Goal: Information Seeking & Learning: Compare options

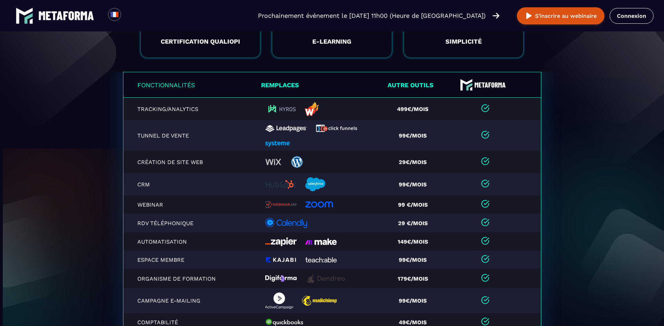
scroll to position [1400, 0]
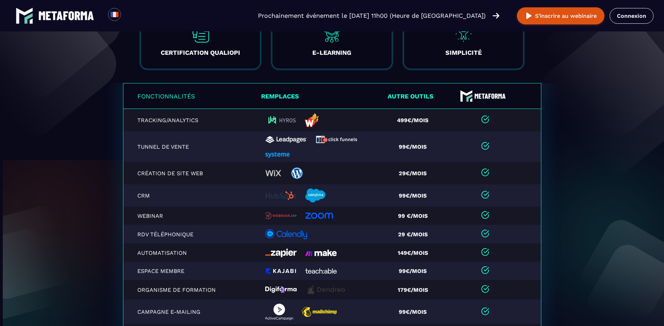
click at [286, 101] on th "Remplaces" at bounding box center [323, 95] width 124 height 25
copy th "Remplaces"
click at [176, 100] on p "Fonctionnalités" at bounding box center [199, 95] width 124 height 7
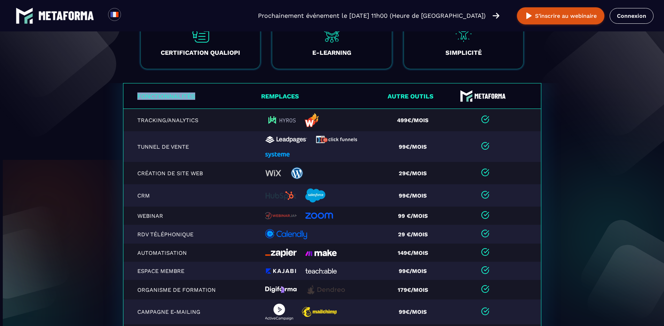
click at [176, 100] on p "Fonctionnalités" at bounding box center [199, 95] width 124 height 7
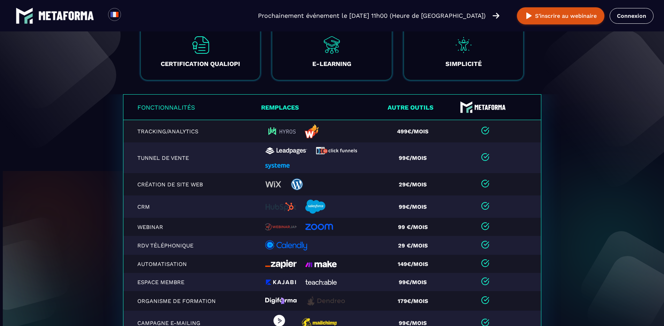
scroll to position [1411, 0]
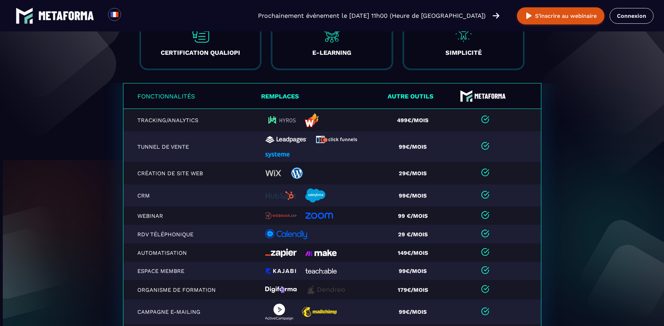
click at [420, 100] on th "Autre outils" at bounding box center [415, 95] width 60 height 25
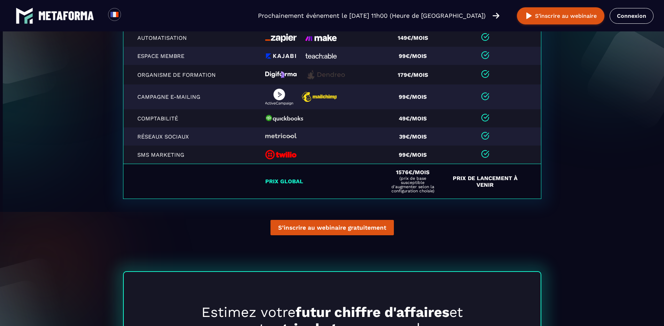
scroll to position [1595, 0]
